Goal: Transaction & Acquisition: Book appointment/travel/reservation

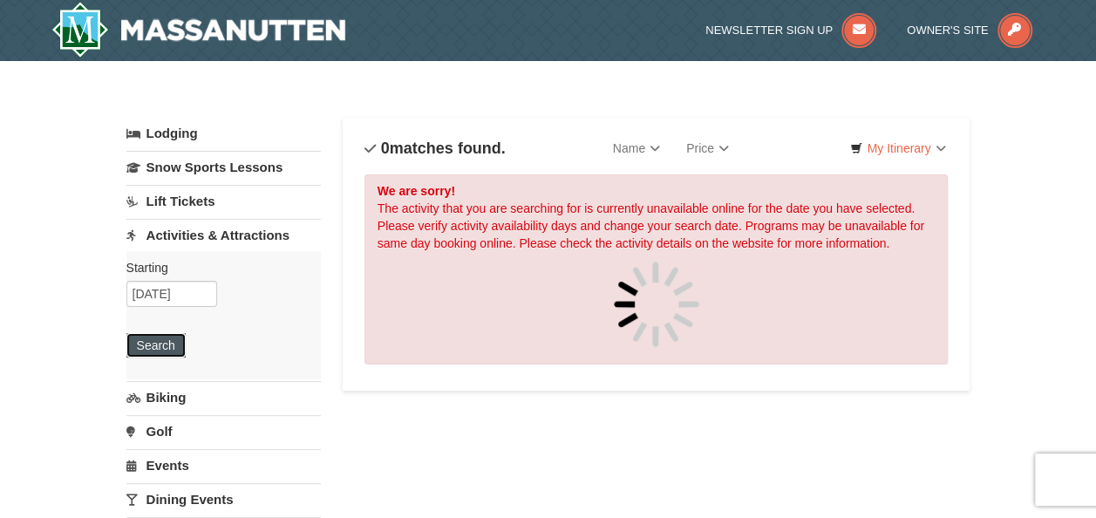
click at [149, 345] on button "Search" at bounding box center [155, 345] width 59 height 24
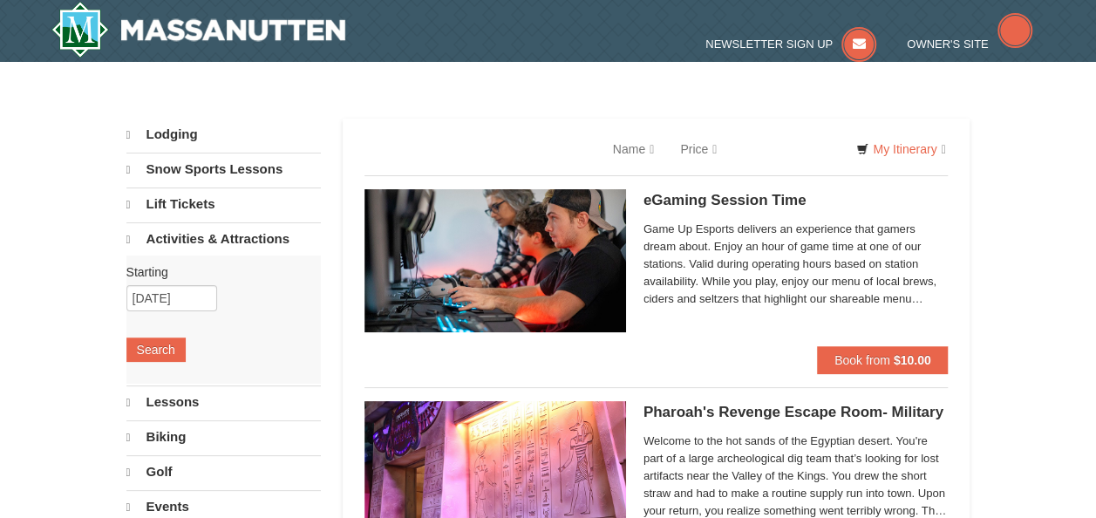
select select "10"
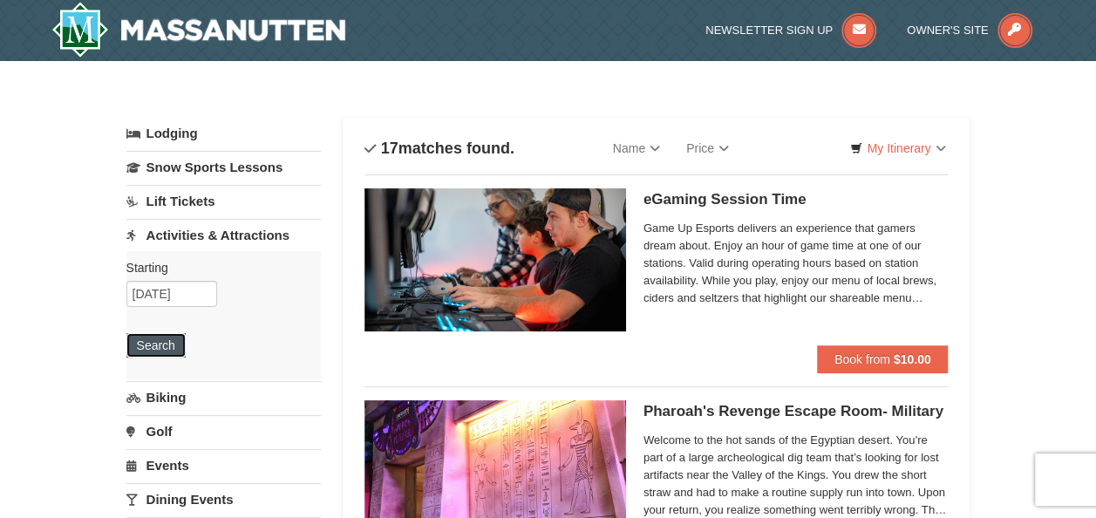
click at [148, 338] on button "Search" at bounding box center [155, 345] width 59 height 24
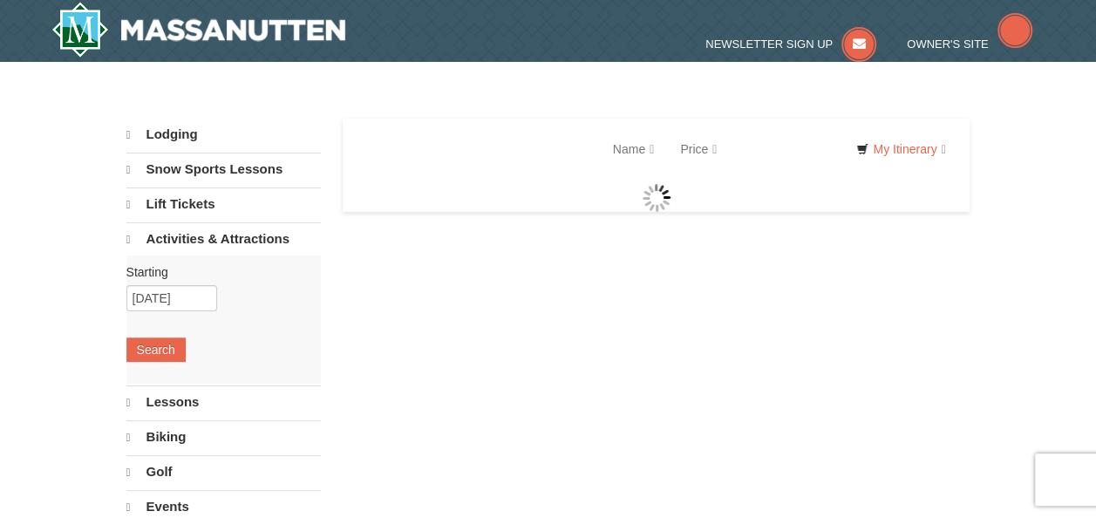
select select "10"
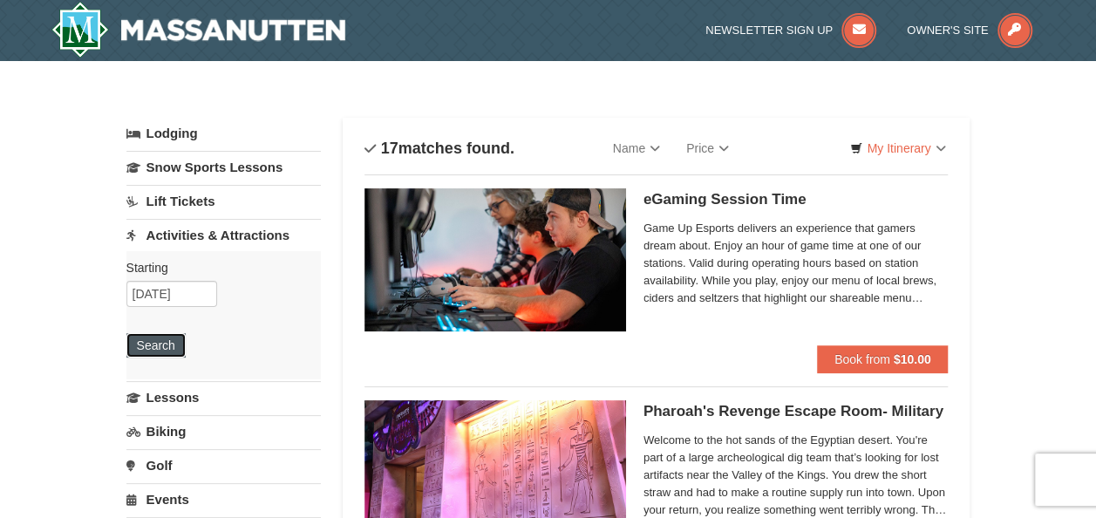
click at [148, 338] on button "Search" at bounding box center [155, 345] width 59 height 24
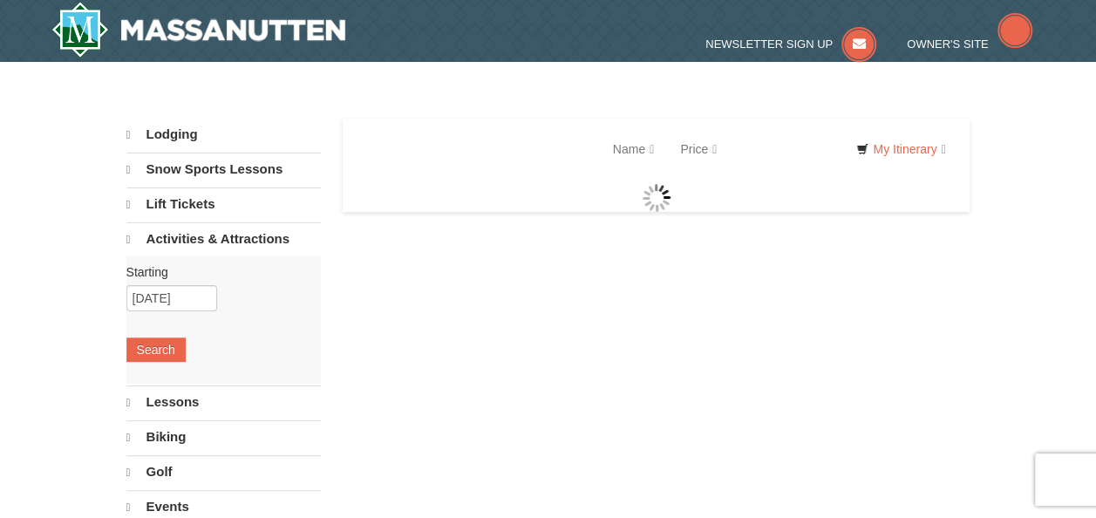
select select "10"
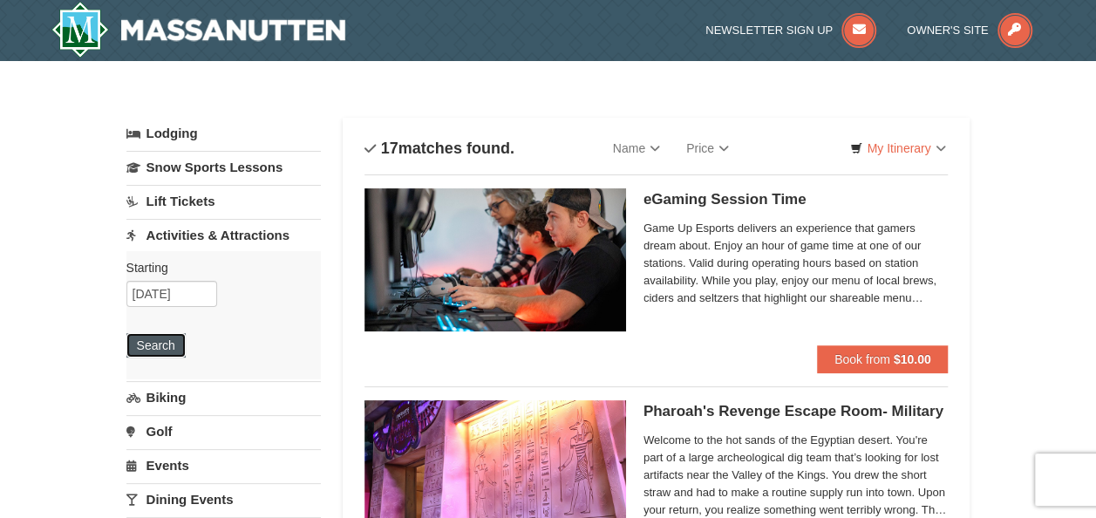
click at [133, 339] on button "Search" at bounding box center [155, 345] width 59 height 24
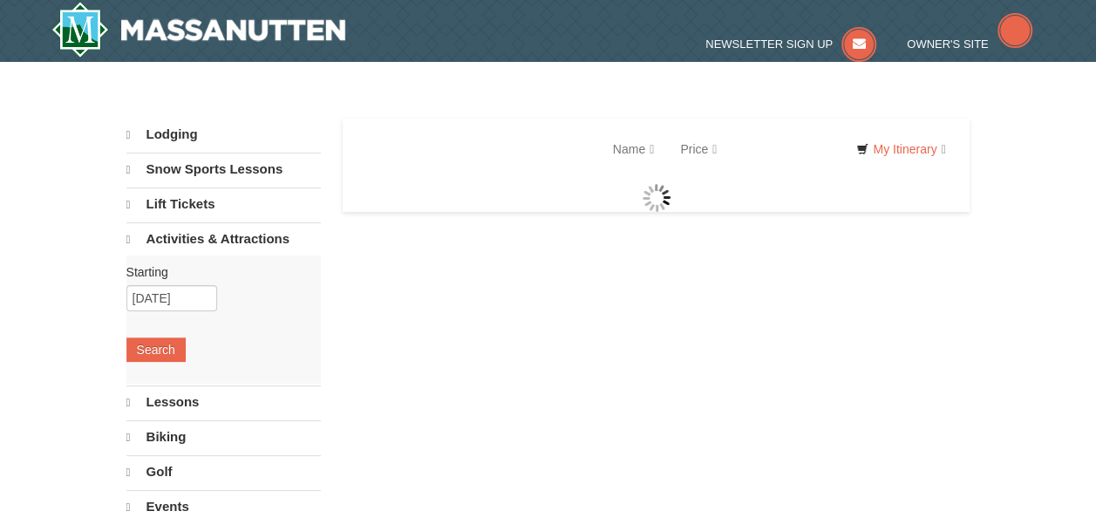
select select "10"
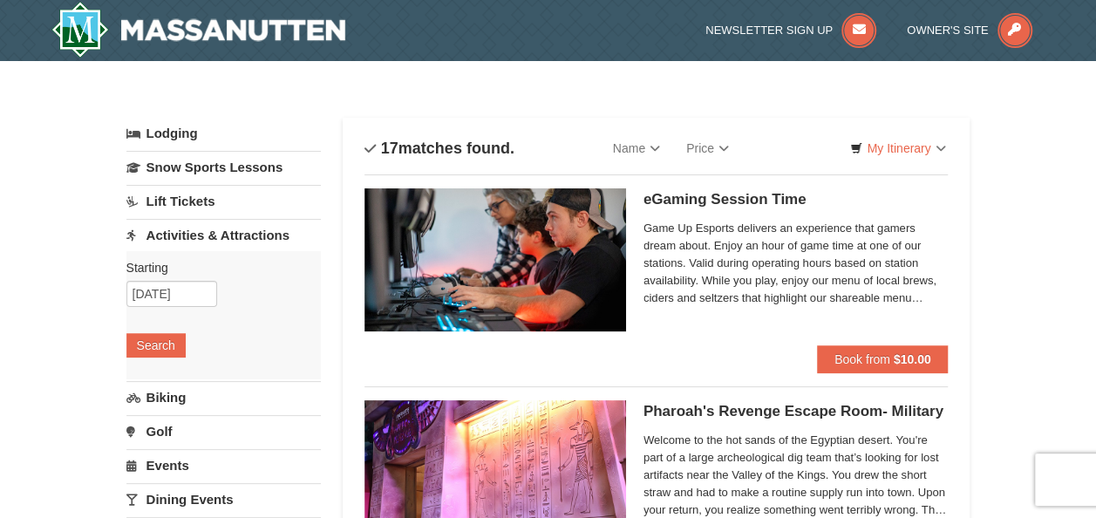
click at [575, 455] on img at bounding box center [496, 471] width 262 height 143
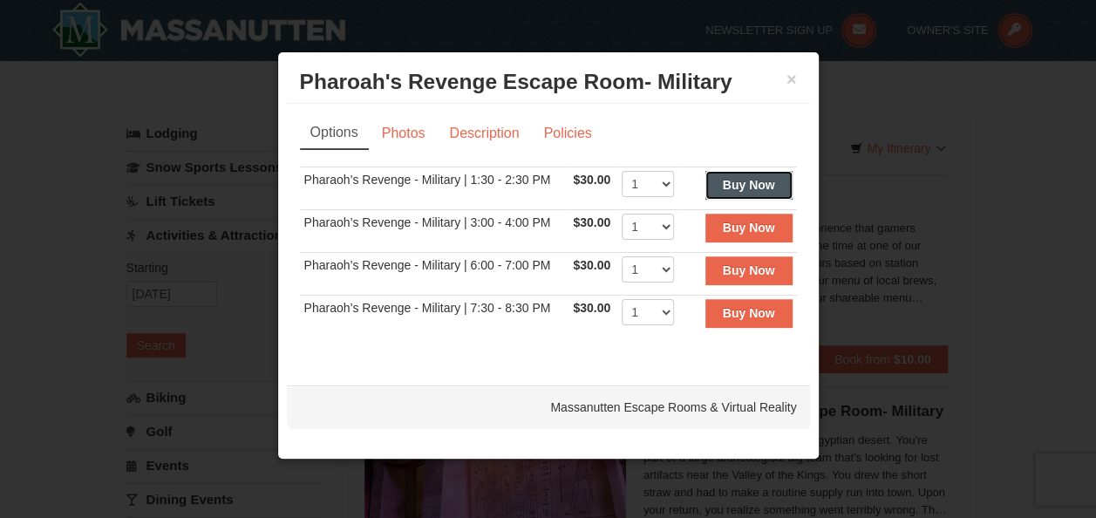
click at [746, 171] on button "Buy Now" at bounding box center [749, 185] width 87 height 28
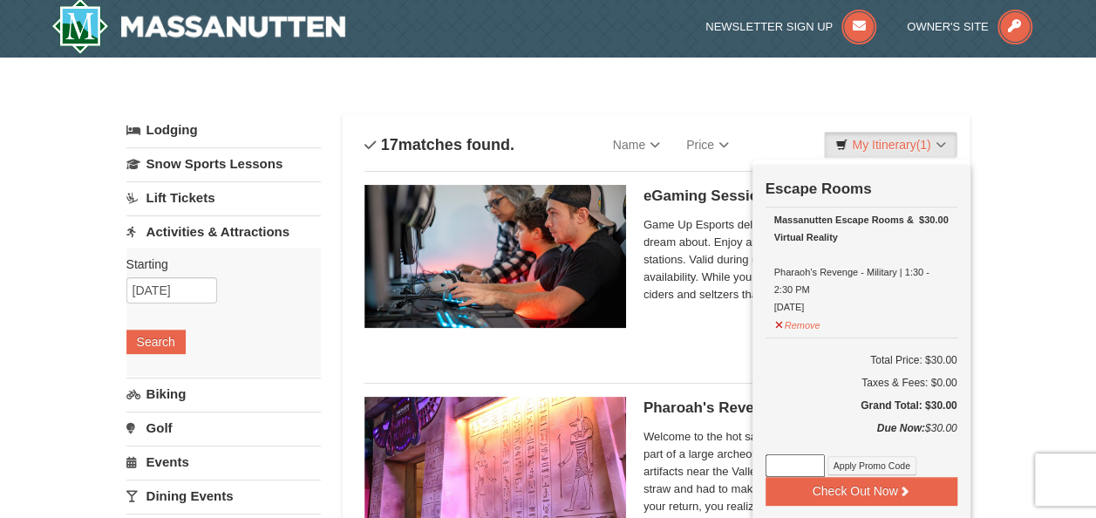
scroll to position [5, 0]
